Goal: Transaction & Acquisition: Purchase product/service

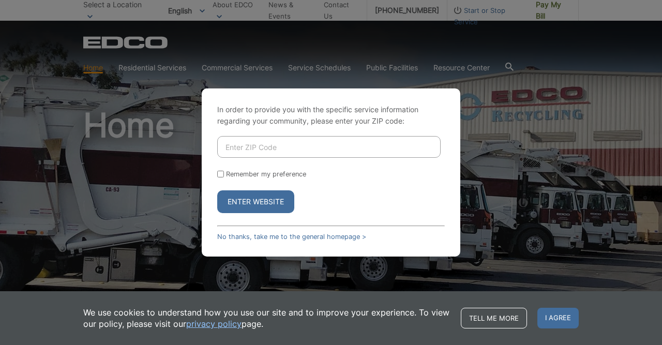
click at [292, 152] on input "Enter ZIP Code" at bounding box center [328, 147] width 223 height 22
type input "92081"
click at [241, 205] on button "Enter Website" at bounding box center [255, 201] width 77 height 23
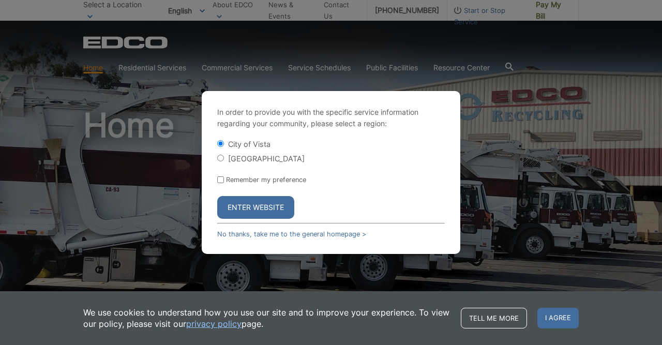
click at [241, 205] on button "Enter Website" at bounding box center [255, 207] width 77 height 23
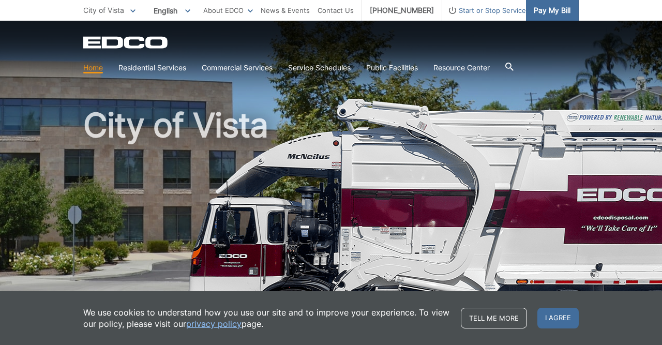
click at [562, 16] on span "Pay My Bill" at bounding box center [552, 10] width 37 height 11
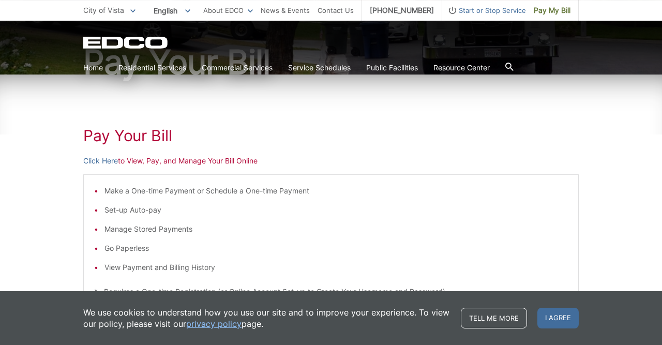
scroll to position [108, 0]
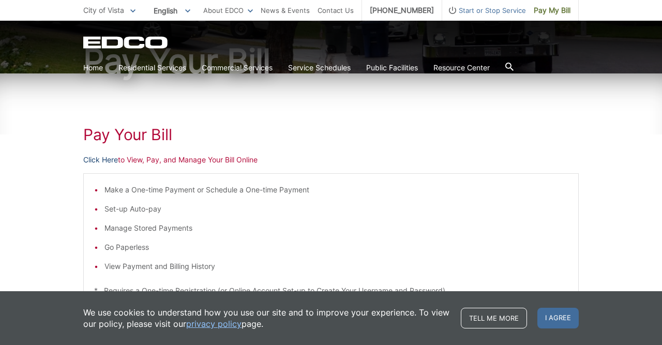
click at [104, 161] on link "Click Here" at bounding box center [100, 159] width 35 height 11
